Goal: Transaction & Acquisition: Subscribe to service/newsletter

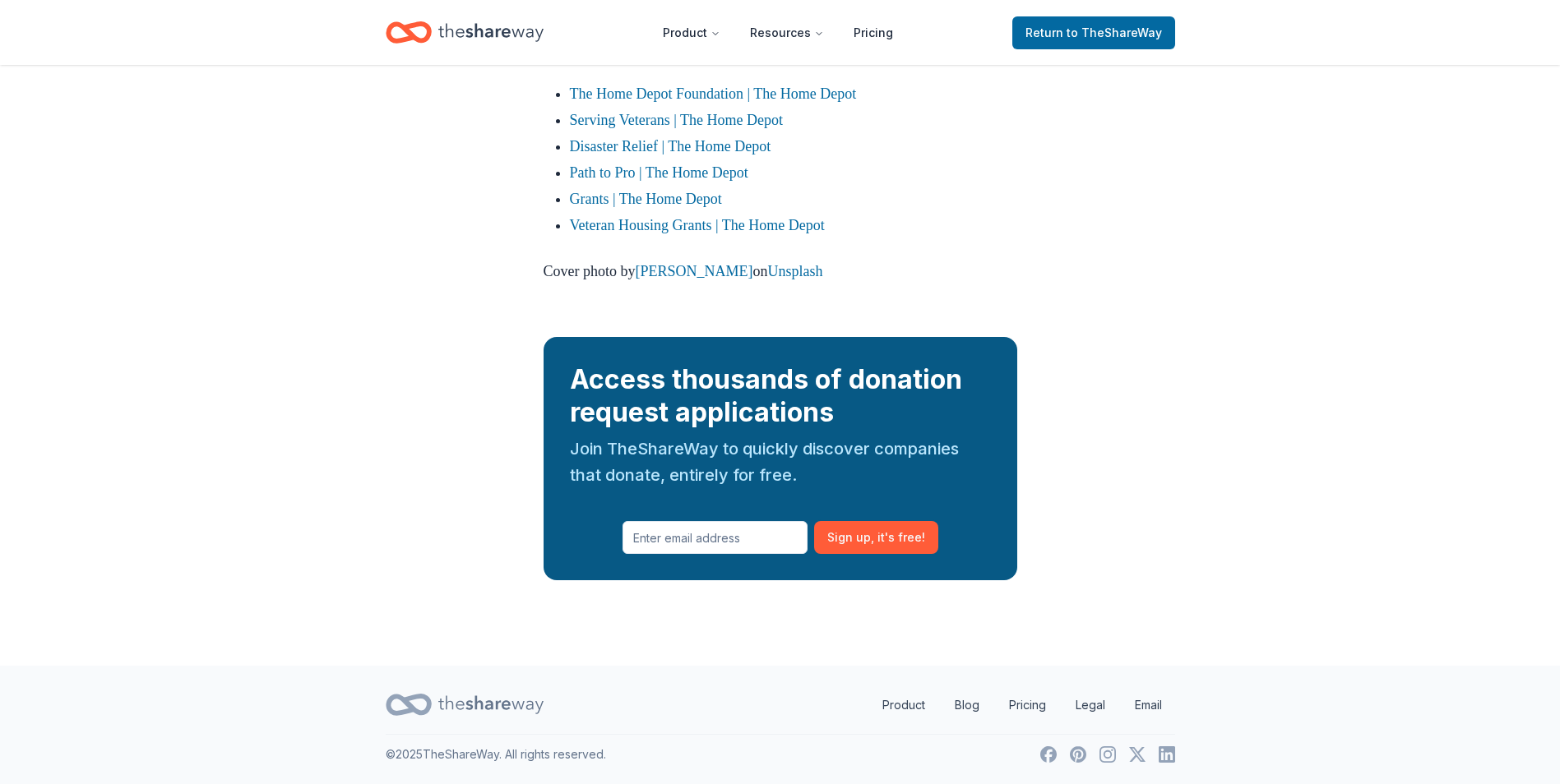
scroll to position [2564, 0]
click at [496, 34] on icon "Home" at bounding box center [491, 31] width 105 height 18
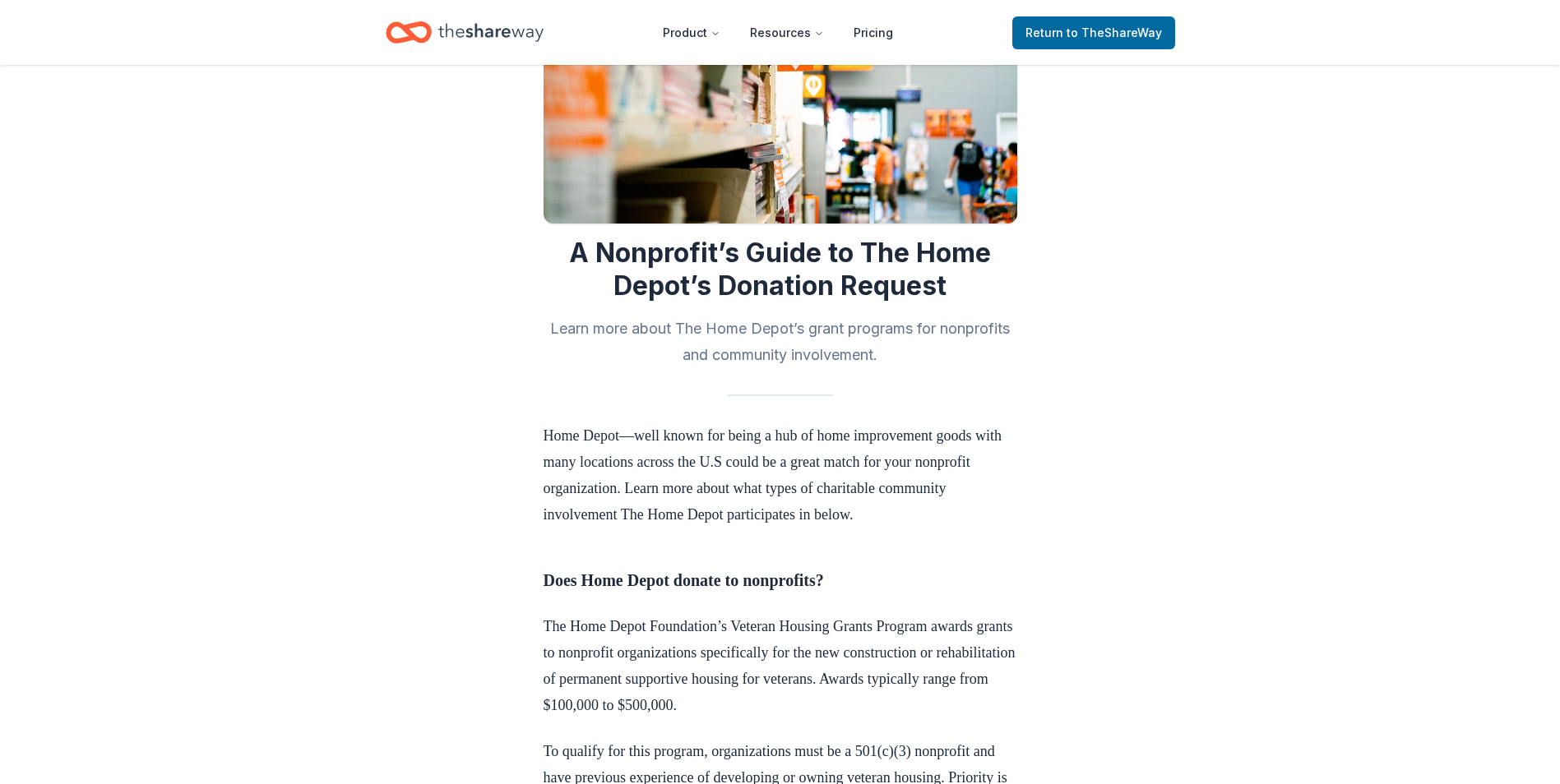
scroll to position [0, 0]
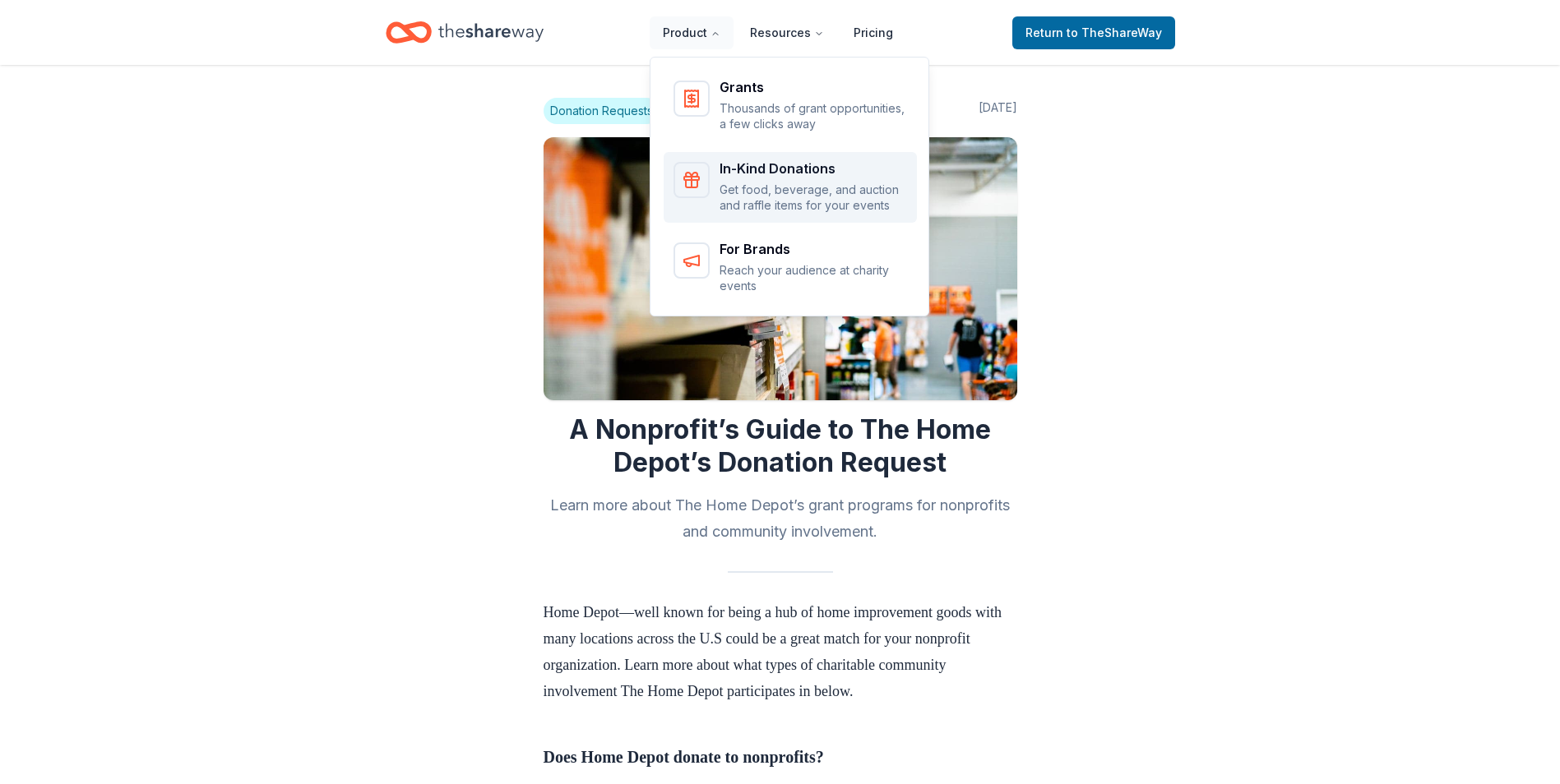
click at [765, 188] on p "Get food, beverage, and auction and raffle items for your events" at bounding box center [813, 197] width 188 height 32
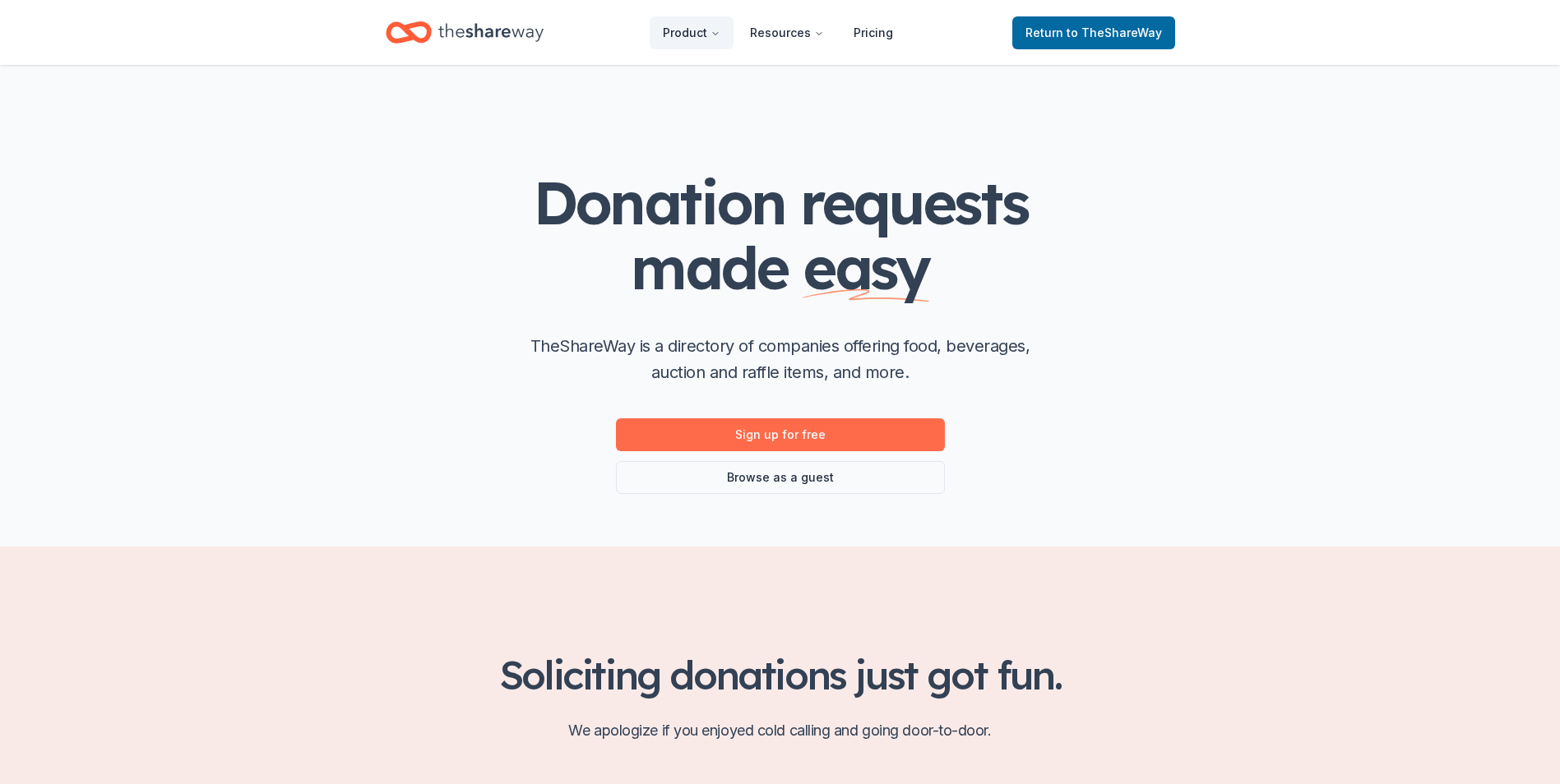
click at [817, 430] on link "Sign up for free" at bounding box center [780, 434] width 329 height 32
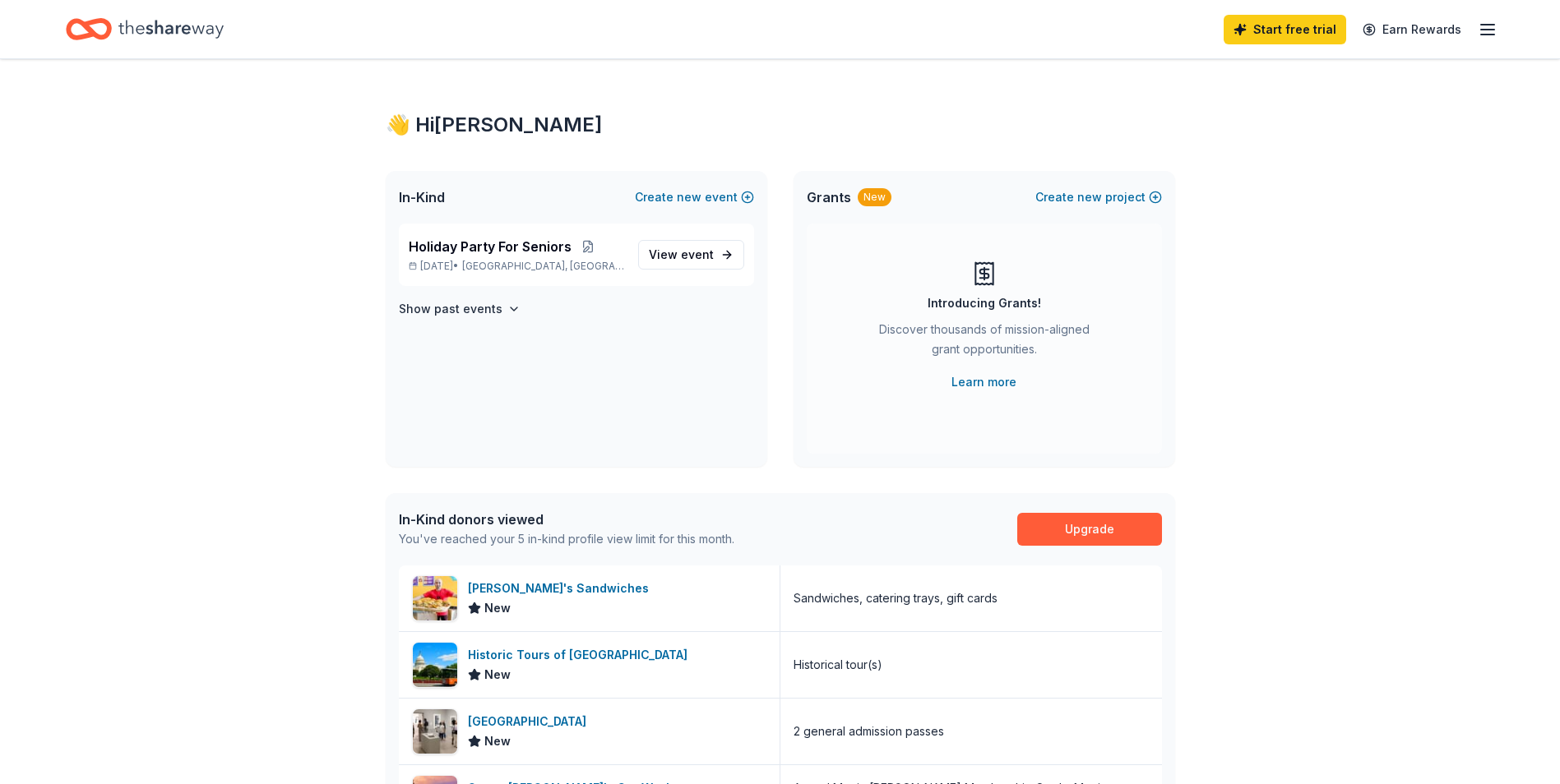
click at [1489, 25] on line "button" at bounding box center [1487, 25] width 13 height 0
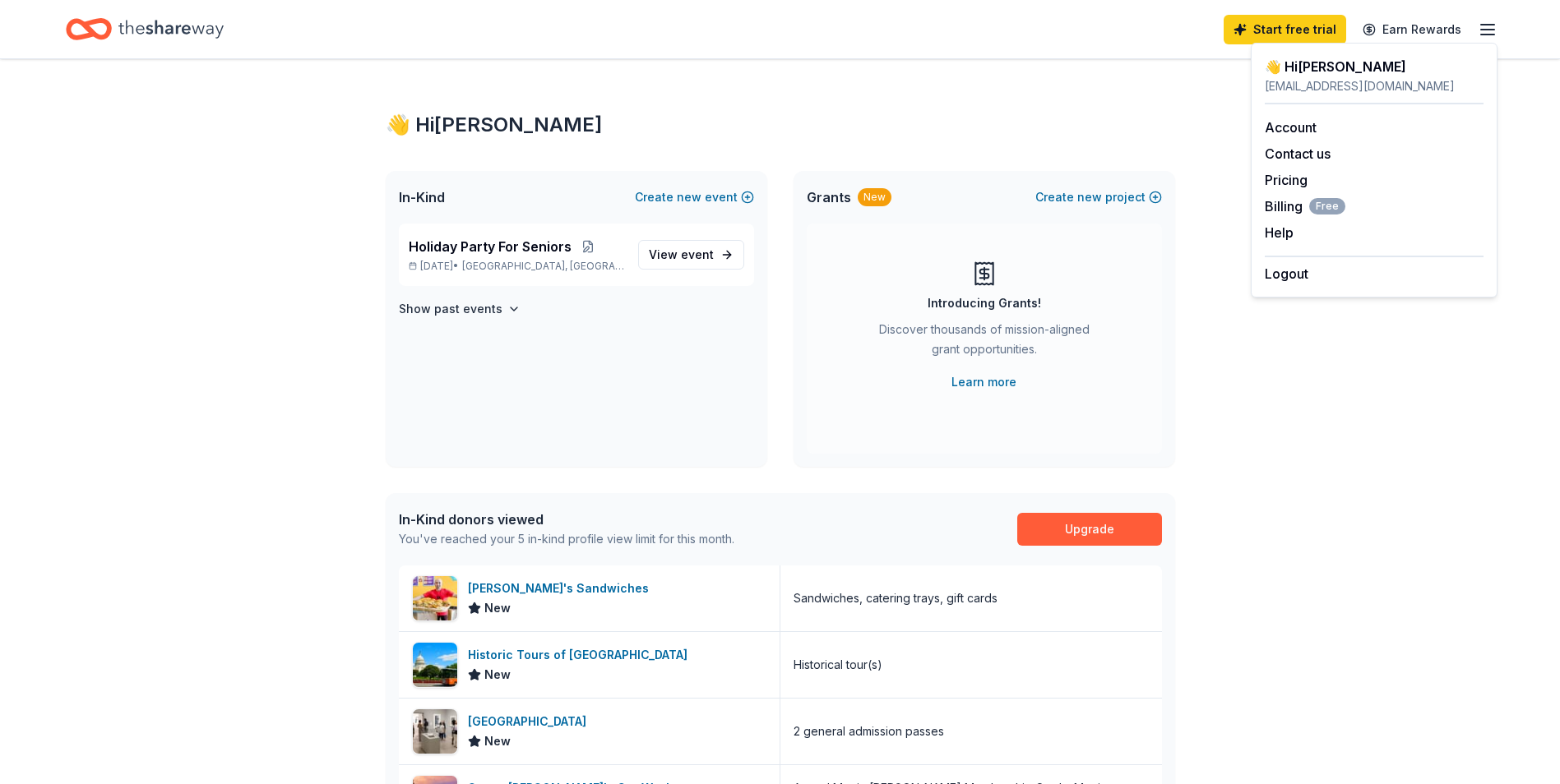
click at [1354, 542] on div "👋 Hi Lisa In-Kind Create new event Holiday Party For Seniors Dec 10, 2025 • San…" at bounding box center [780, 636] width 1560 height 1154
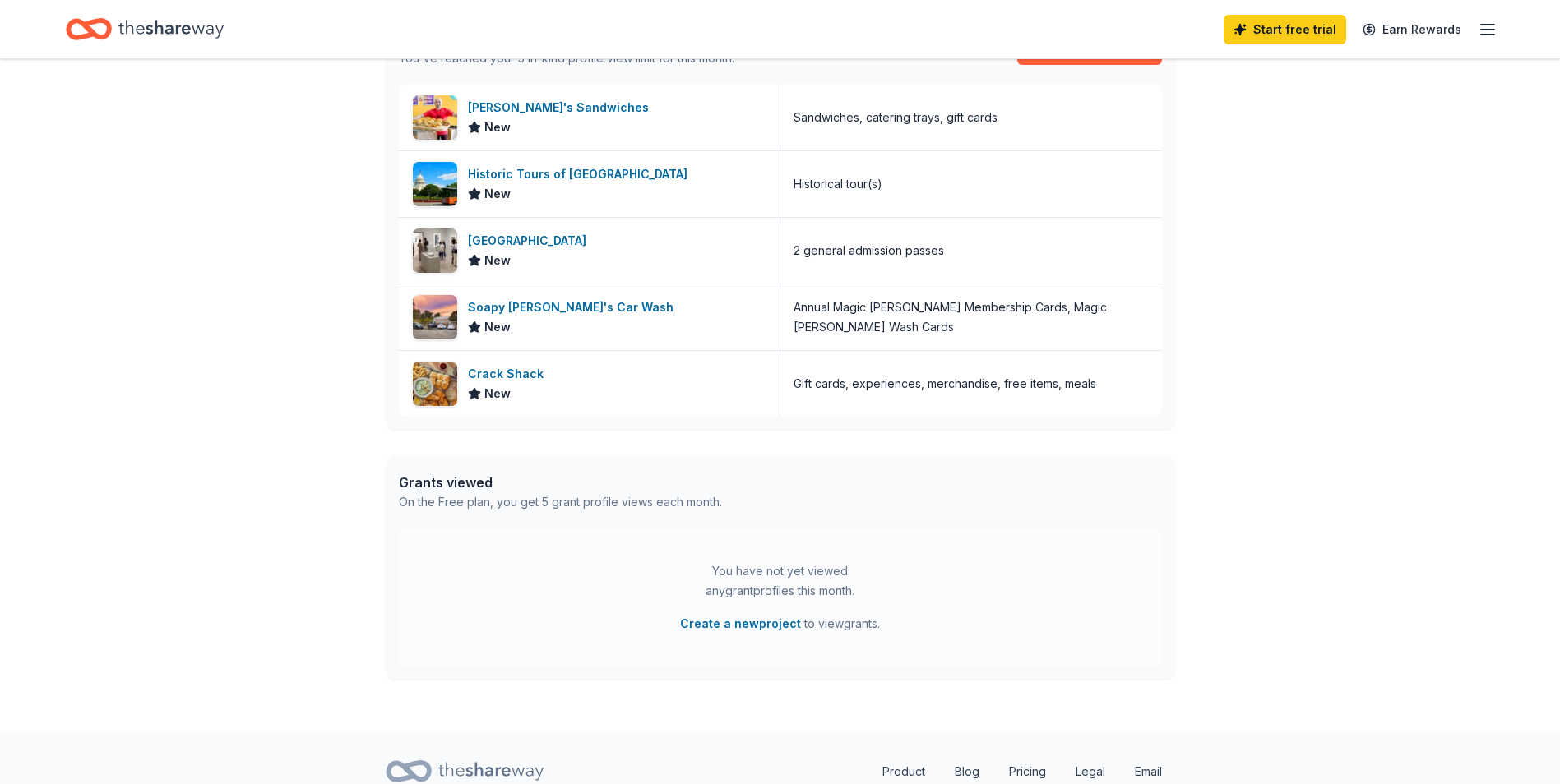
scroll to position [547, 0]
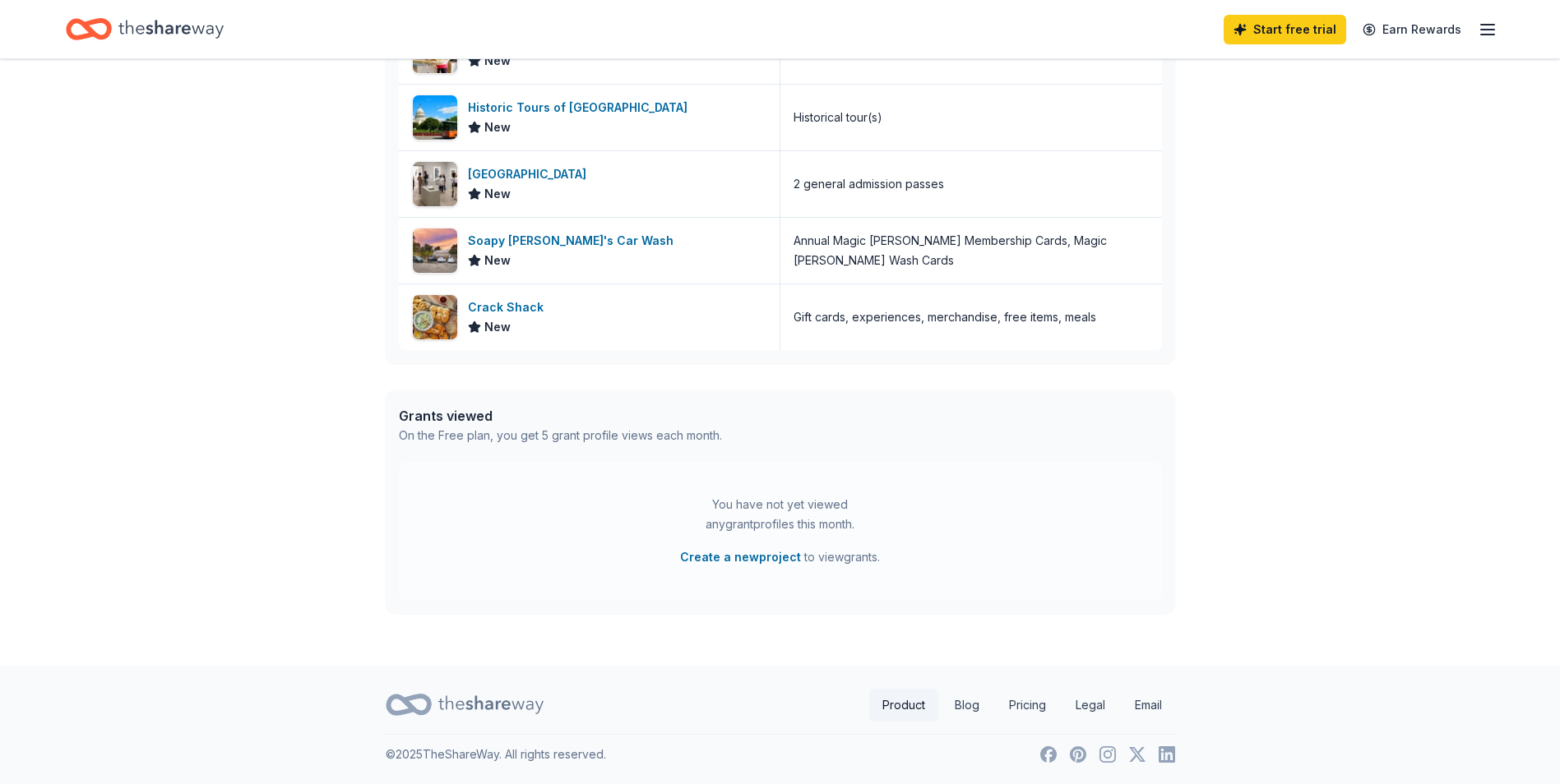
click at [909, 708] on link "Product" at bounding box center [904, 704] width 69 height 32
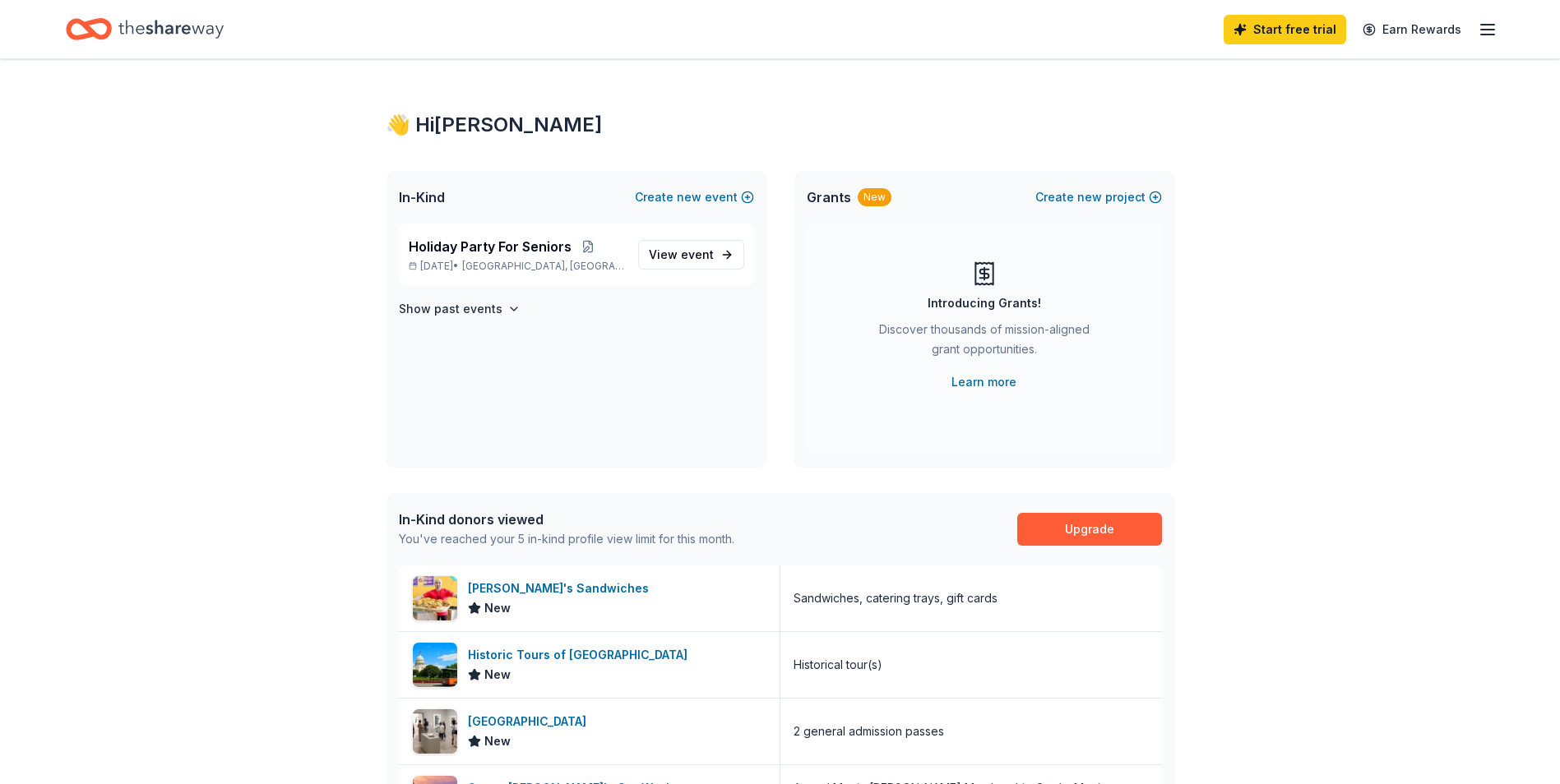
click at [1492, 463] on div "👋 Hi Lisa In-Kind Create new event Holiday Party For Seniors Dec 10, 2025 • San…" at bounding box center [780, 636] width 1560 height 1154
click at [139, 36] on icon "Home" at bounding box center [171, 29] width 105 height 33
click at [1470, 35] on link "Earn Rewards" at bounding box center [1413, 29] width 119 height 29
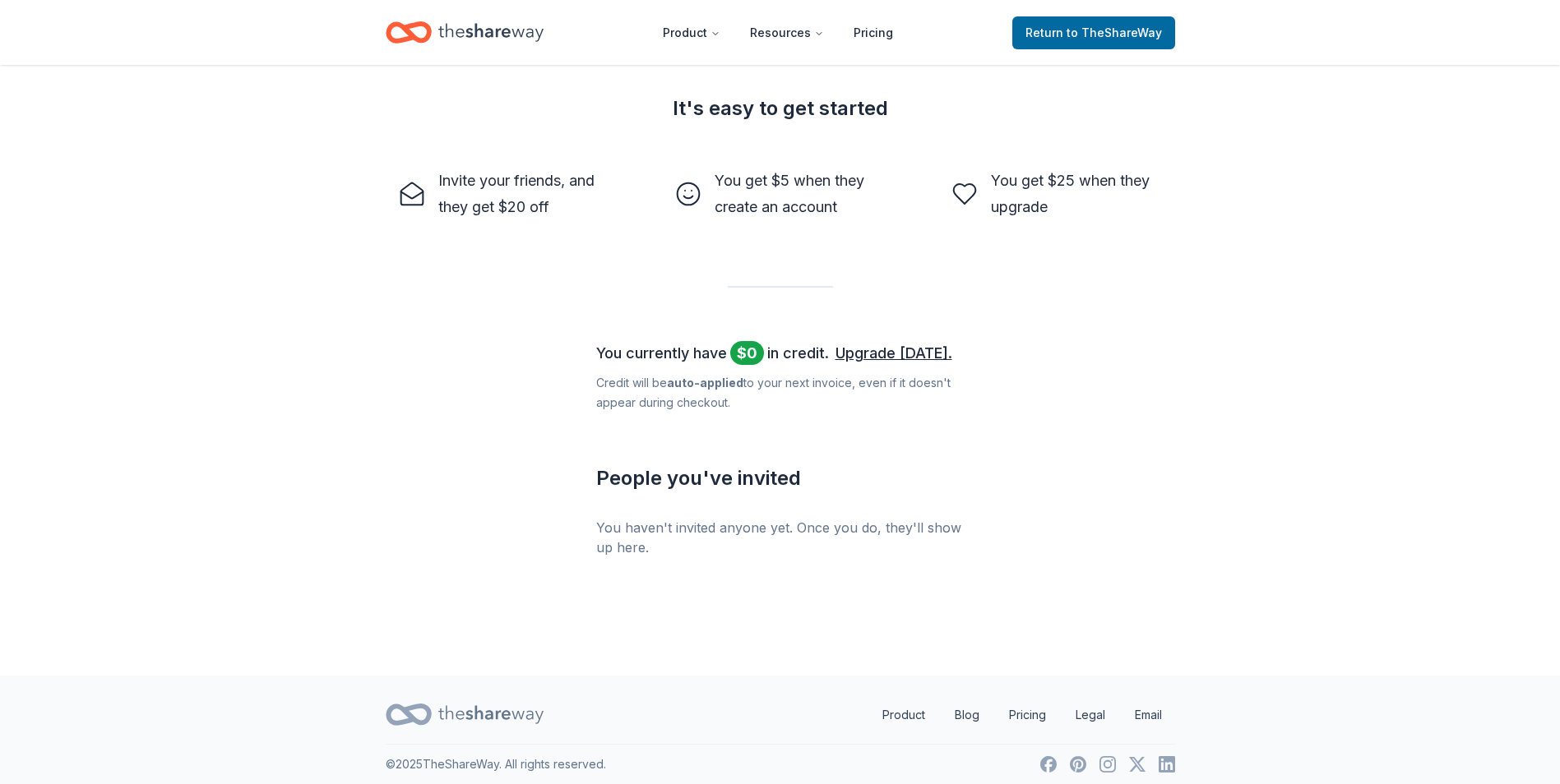
scroll to position [485, 0]
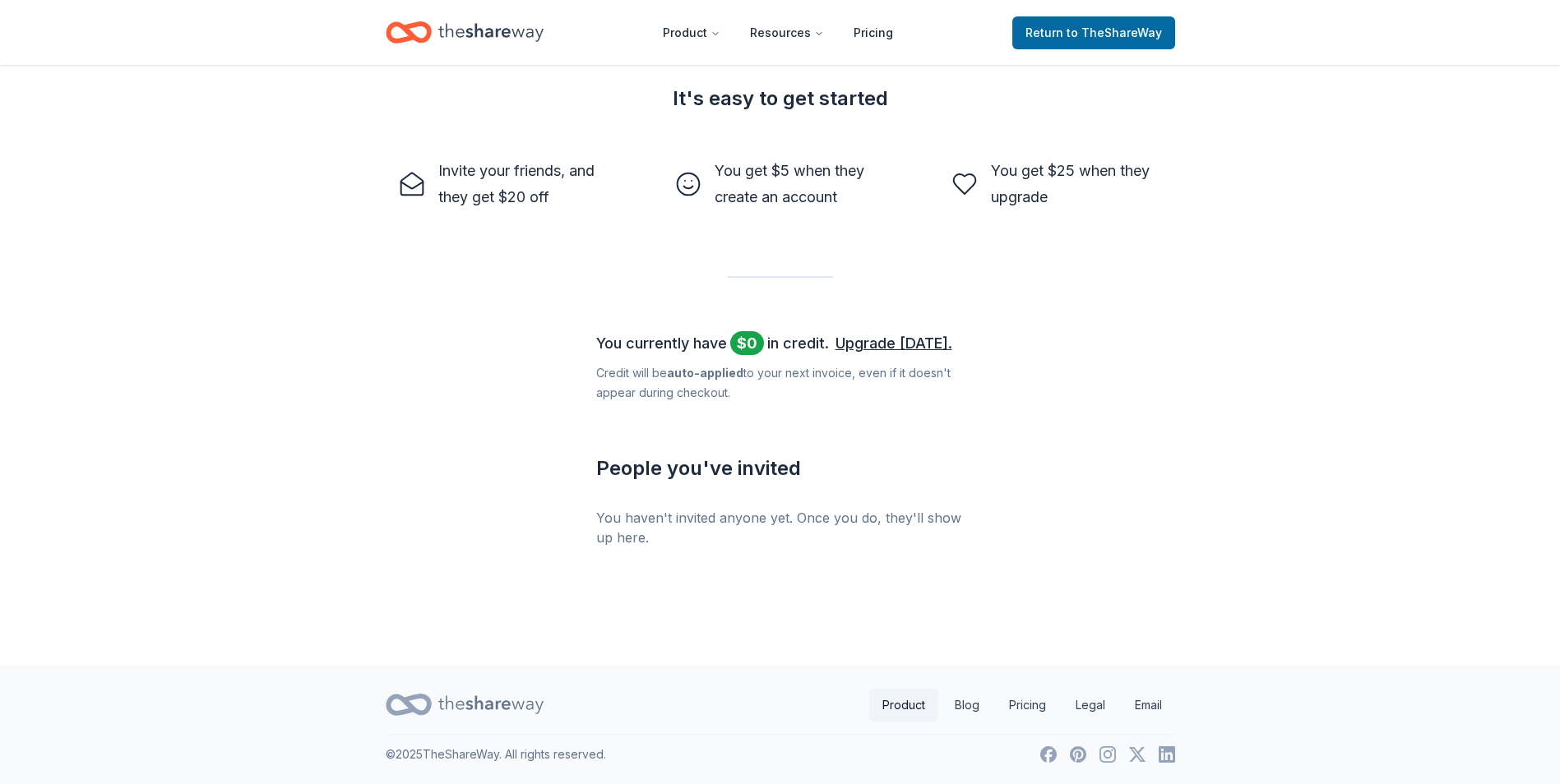
click at [924, 715] on link "Product" at bounding box center [904, 704] width 69 height 32
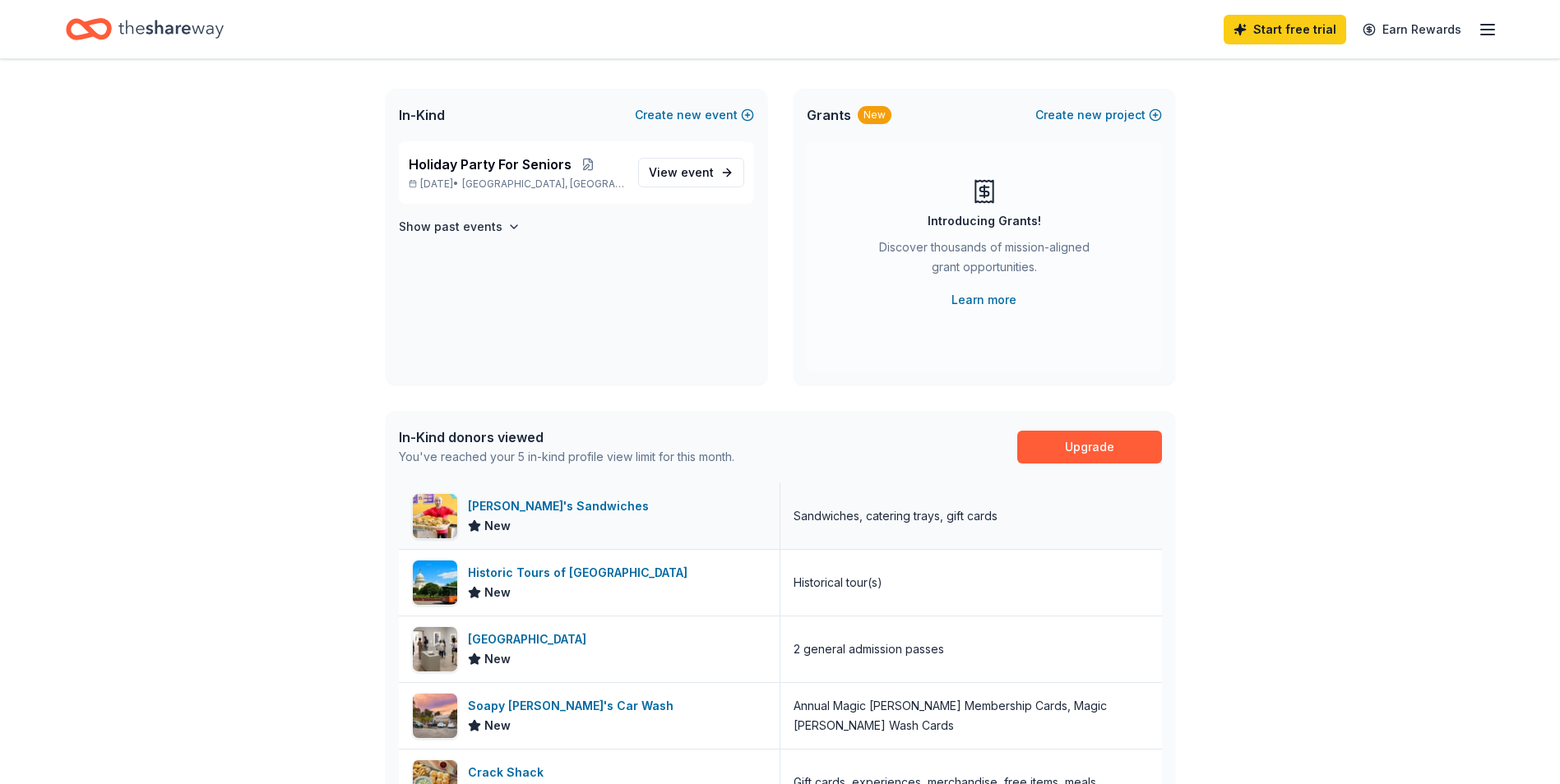
scroll to position [164, 0]
